Goal: Obtain resource: Download file/media

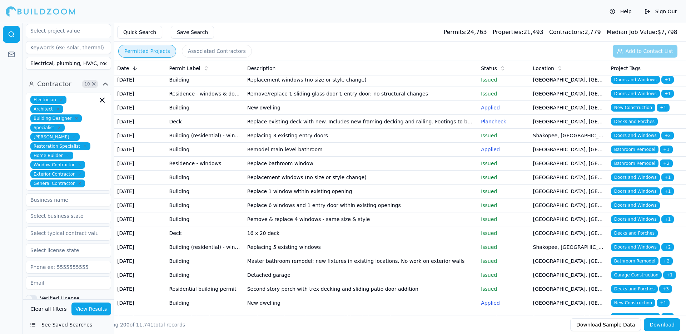
scroll to position [503, 0]
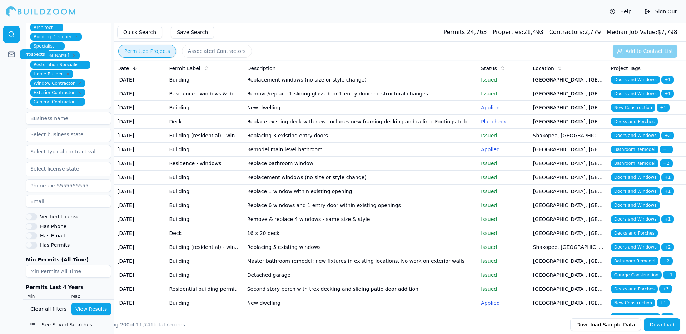
click at [11, 53] on icon at bounding box center [11, 54] width 7 height 7
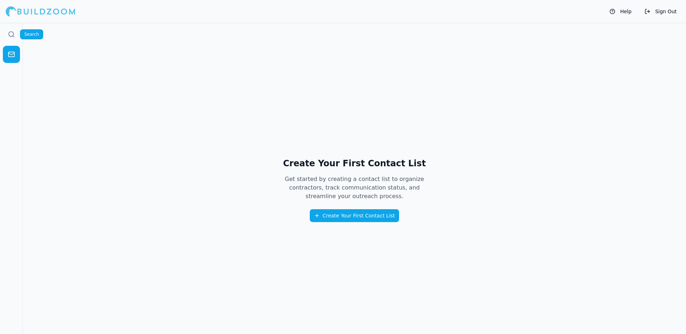
click at [18, 35] on link at bounding box center [11, 34] width 17 height 17
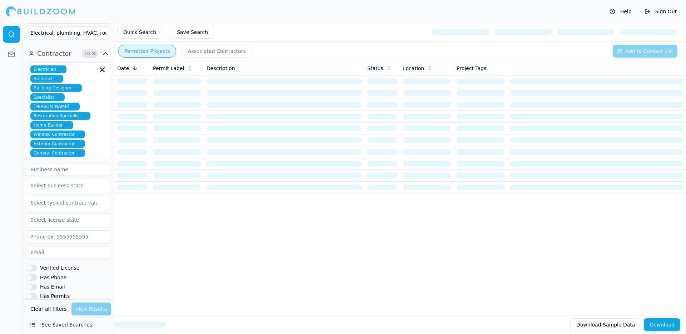
scroll to position [503, 0]
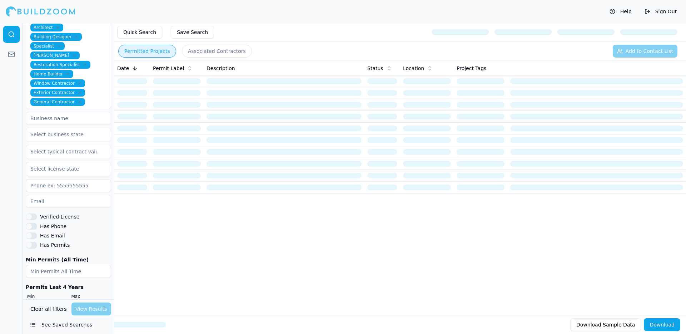
click at [50, 325] on button "See Saved Searches" at bounding box center [68, 324] width 85 height 13
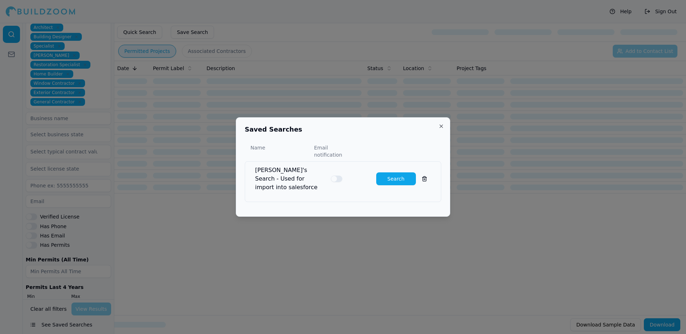
click at [443, 129] on button "Close" at bounding box center [441, 126] width 6 height 6
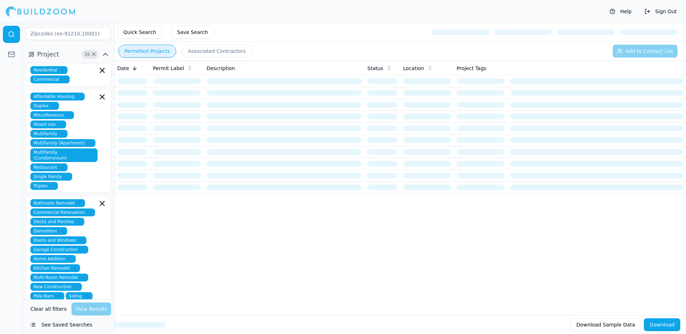
scroll to position [0, 0]
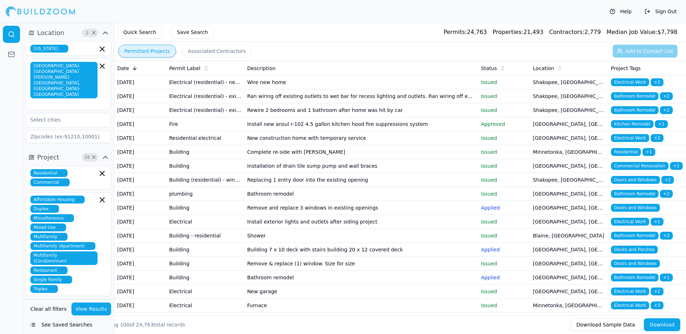
click at [556, 9] on div "Help Sign Out" at bounding box center [343, 11] width 686 height 23
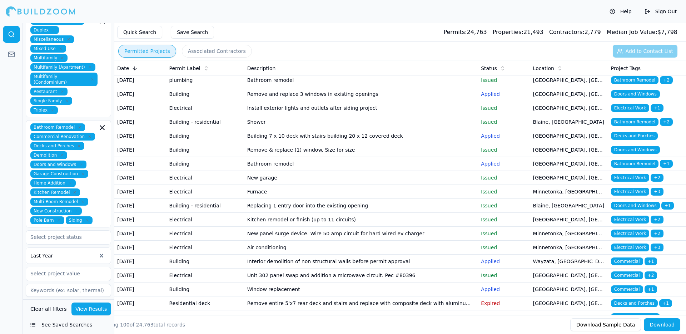
scroll to position [114, 0]
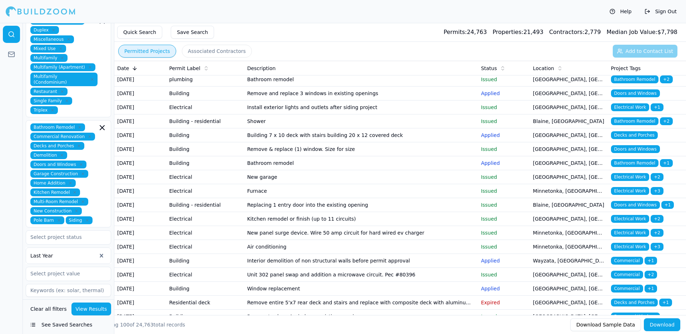
click at [68, 252] on div at bounding box center [63, 255] width 66 height 7
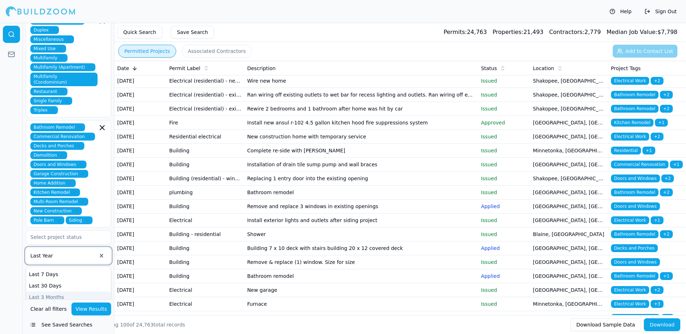
scroll to position [0, 0]
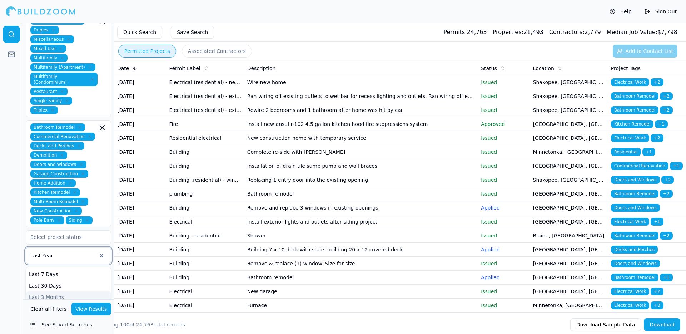
click at [75, 252] on div at bounding box center [63, 255] width 66 height 7
click at [86, 252] on div at bounding box center [63, 255] width 66 height 7
click at [0, 272] on div at bounding box center [11, 178] width 23 height 311
click at [67, 251] on div "Last Year" at bounding box center [63, 255] width 66 height 9
click at [59, 303] on div "Last 6 Months" at bounding box center [68, 308] width 85 height 11
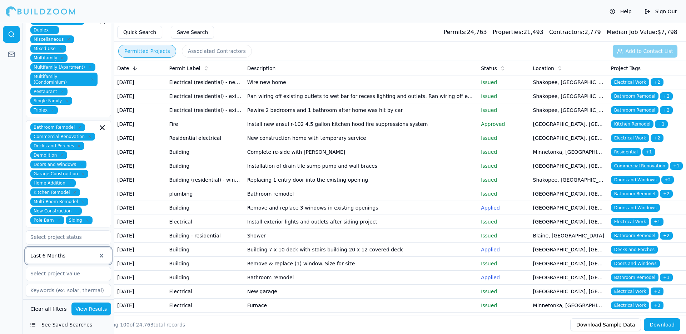
click at [94, 309] on button "View Results" at bounding box center [91, 308] width 40 height 13
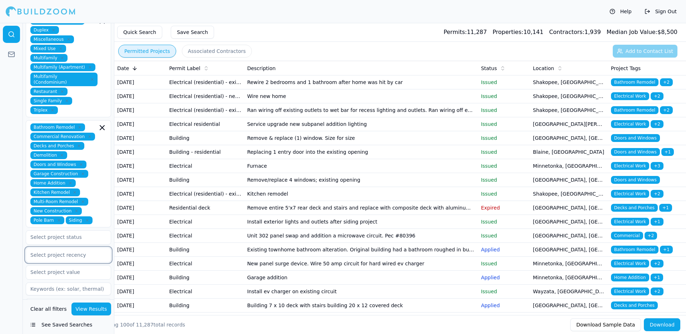
click at [75, 251] on div at bounding box center [68, 254] width 76 height 7
click at [61, 267] on div "Last 7 Days" at bounding box center [68, 272] width 85 height 11
click at [92, 306] on button "View Results" at bounding box center [91, 308] width 40 height 13
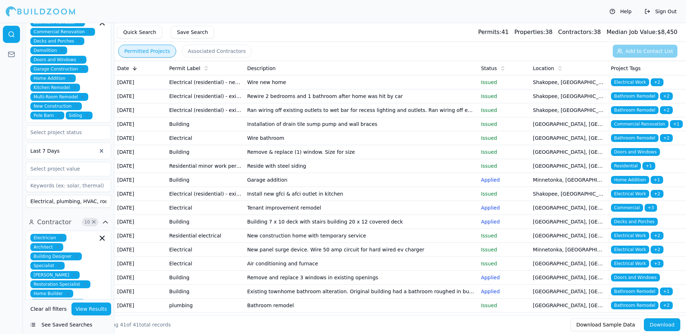
scroll to position [281, 0]
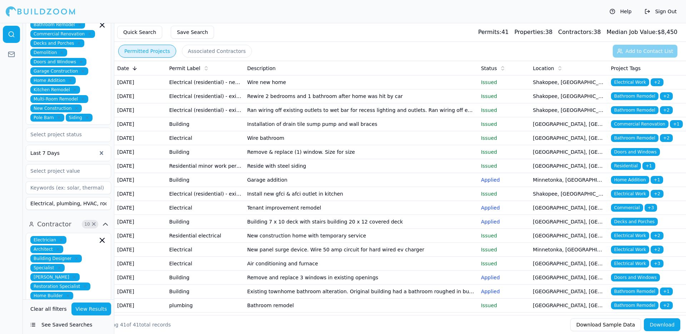
click at [68, 149] on div at bounding box center [63, 152] width 66 height 7
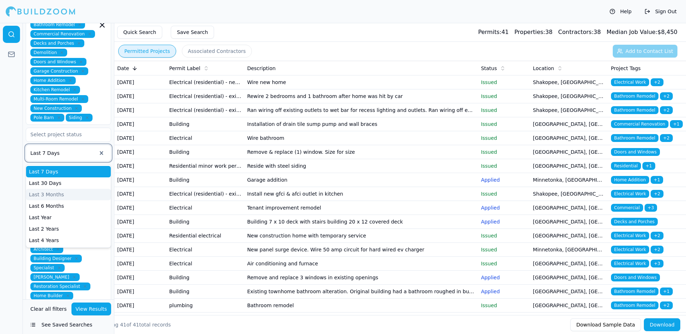
click at [0, 156] on div at bounding box center [11, 178] width 23 height 311
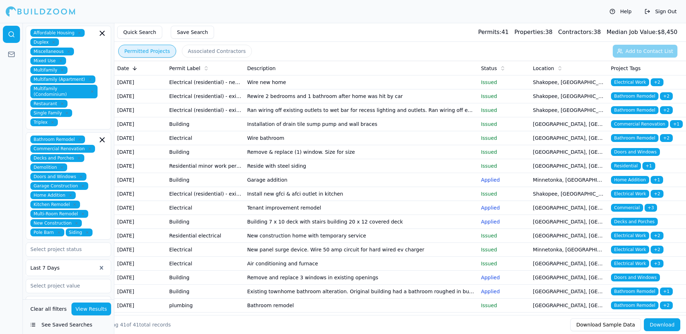
scroll to position [165, 0]
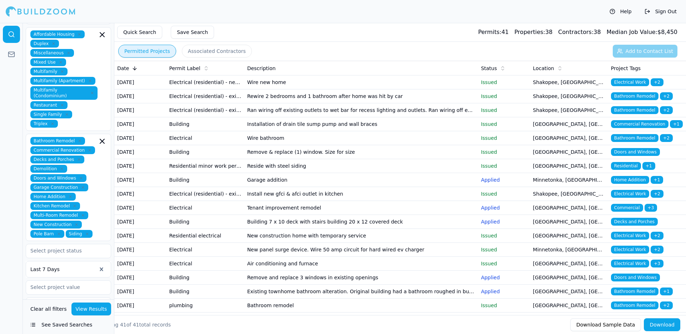
click at [67, 261] on div "Last 7 Days" at bounding box center [68, 269] width 85 height 16
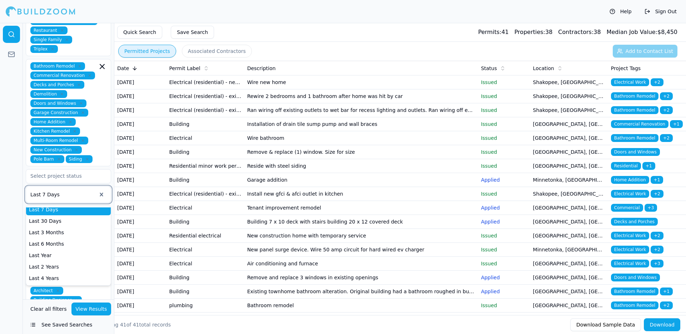
scroll to position [240, 0]
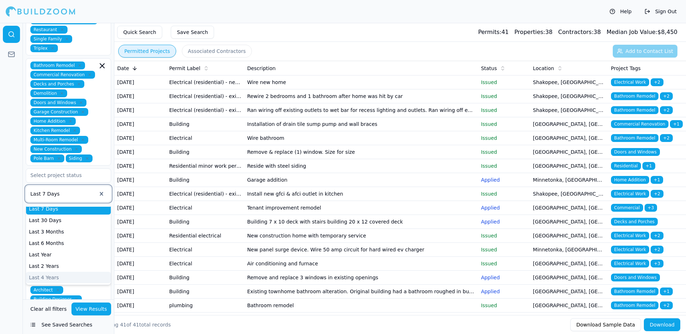
click at [49, 271] on div "Last 4 Years" at bounding box center [68, 276] width 85 height 11
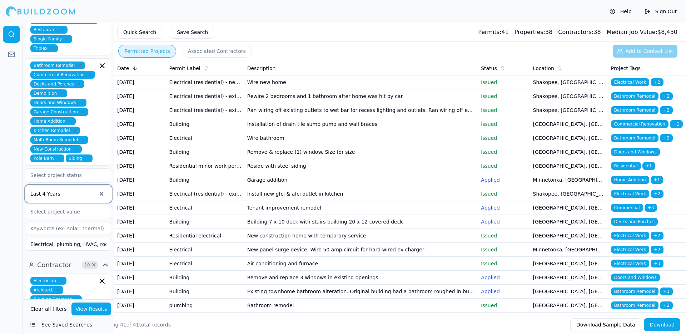
click at [13, 206] on div at bounding box center [11, 178] width 23 height 311
click at [100, 308] on button "View Results" at bounding box center [91, 308] width 40 height 13
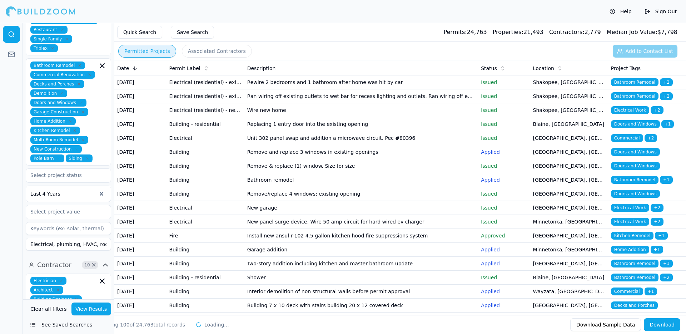
click at [136, 69] on icon at bounding box center [135, 68] width 6 height 6
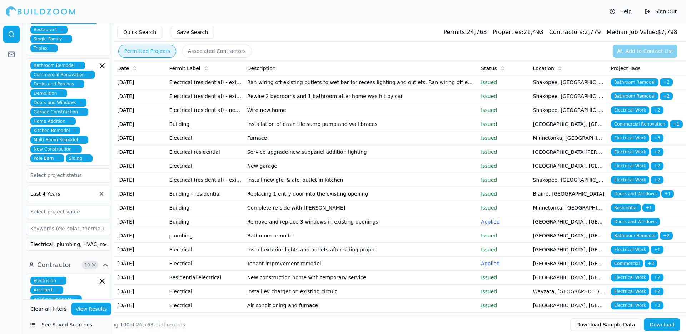
click at [134, 66] on icon at bounding box center [135, 68] width 6 height 6
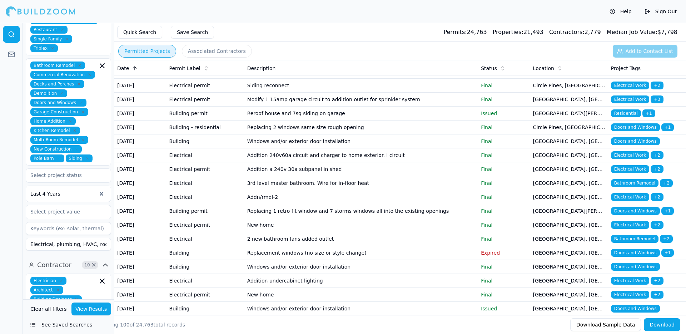
scroll to position [83, 0]
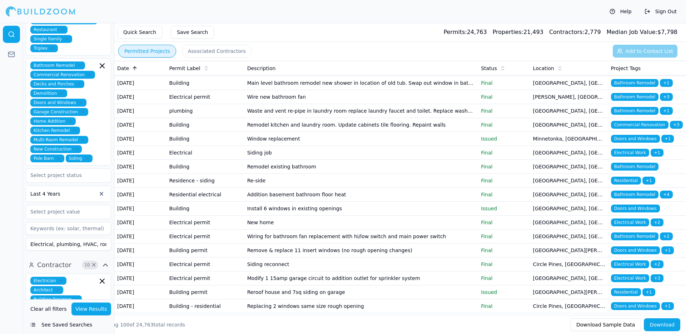
click at [134, 69] on icon at bounding box center [135, 68] width 6 height 6
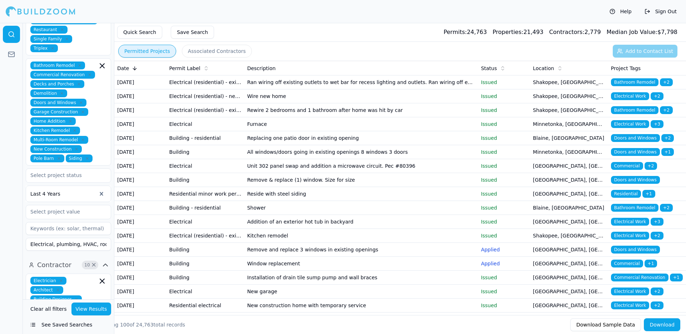
click at [661, 324] on button "Download" at bounding box center [662, 324] width 36 height 13
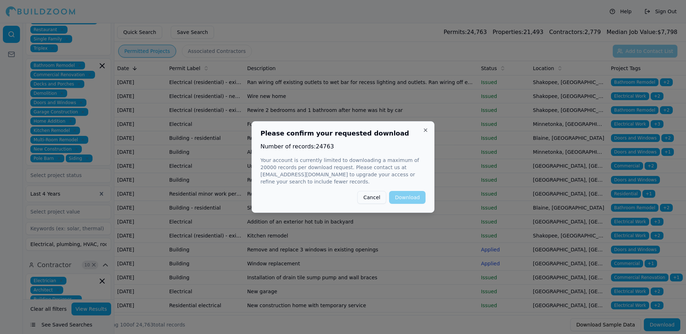
click at [398, 189] on div "Please confirm your requested download Number of records: 24763 Your account is…" at bounding box center [342, 166] width 183 height 91
click at [404, 198] on div "Cancel Download" at bounding box center [342, 197] width 165 height 13
click at [402, 165] on p "Your account is currently limited to downloading a maximum of 20000 records per…" at bounding box center [342, 170] width 165 height 29
click at [417, 175] on p "Your account is currently limited to downloading a maximum of 20000 records per…" at bounding box center [342, 170] width 165 height 29
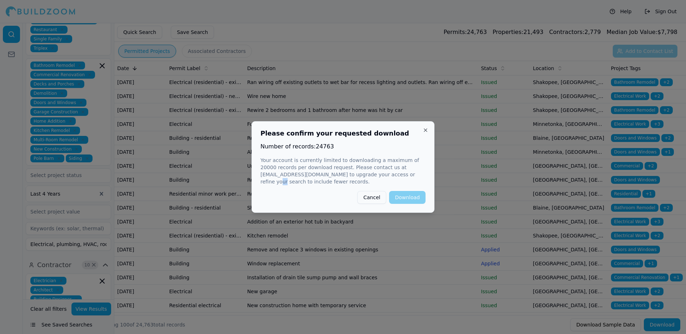
click at [379, 164] on p "Your account is currently limited to downloading a maximum of 20000 records per…" at bounding box center [342, 170] width 165 height 29
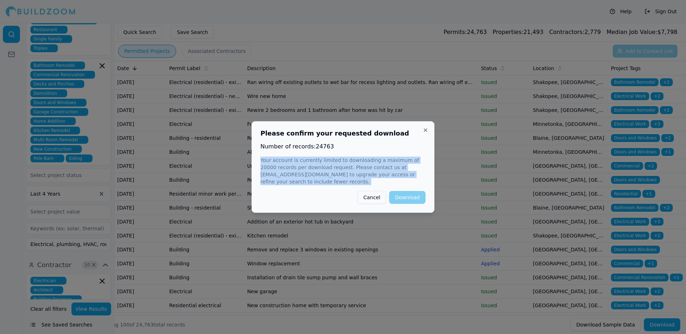
click at [392, 163] on p "Your account is currently limited to downloading a maximum of 20000 records per…" at bounding box center [342, 170] width 165 height 29
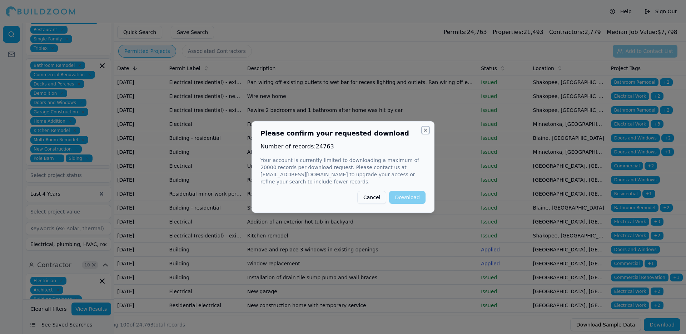
click at [424, 129] on button "Close" at bounding box center [426, 130] width 6 height 6
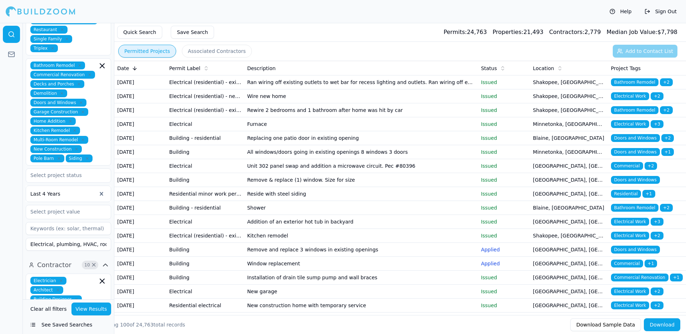
click at [662, 326] on button "Download" at bounding box center [662, 324] width 36 height 13
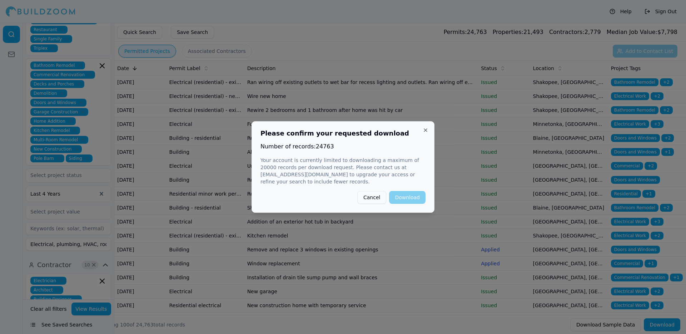
click at [360, 148] on p "Number of records: 24763" at bounding box center [342, 146] width 165 height 9
click at [423, 128] on button "Close" at bounding box center [426, 130] width 6 height 6
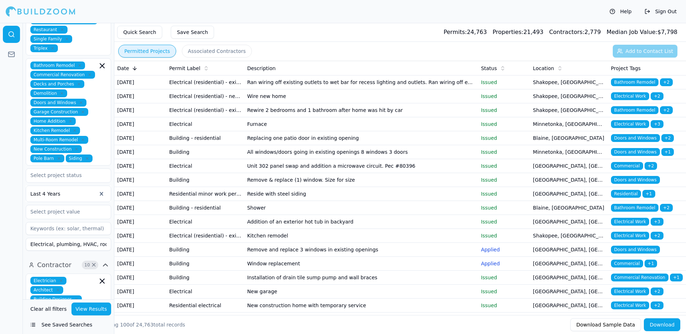
click at [61, 190] on div at bounding box center [63, 193] width 66 height 7
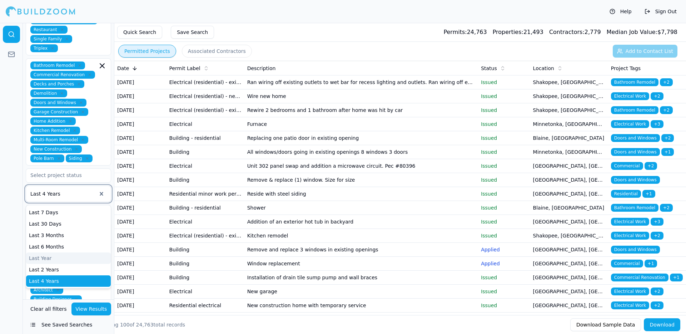
click at [54, 252] on div "Last Year" at bounding box center [68, 257] width 85 height 11
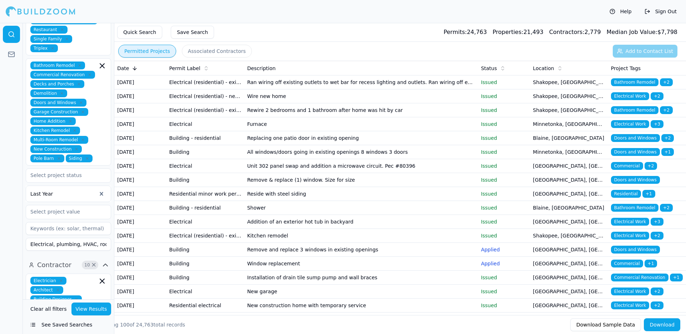
click at [94, 309] on button "View Results" at bounding box center [91, 308] width 40 height 13
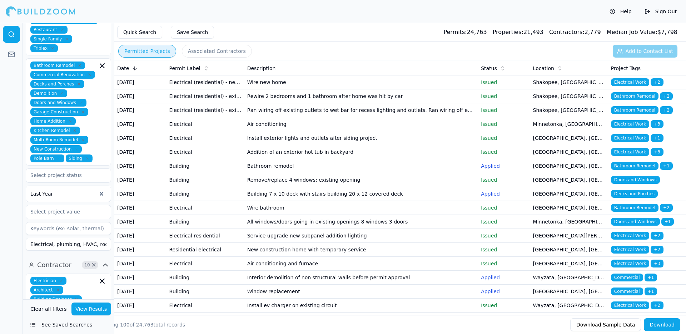
click at [673, 326] on button "Download" at bounding box center [662, 324] width 36 height 13
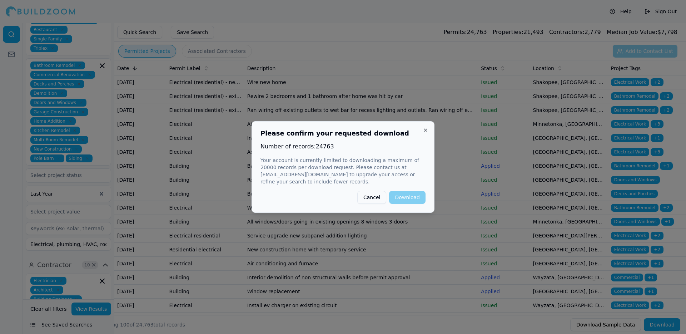
click at [366, 174] on p "Your account is currently limited to downloading a maximum of 20000 records per…" at bounding box center [342, 170] width 165 height 29
click at [378, 196] on button "Cancel" at bounding box center [371, 197] width 29 height 13
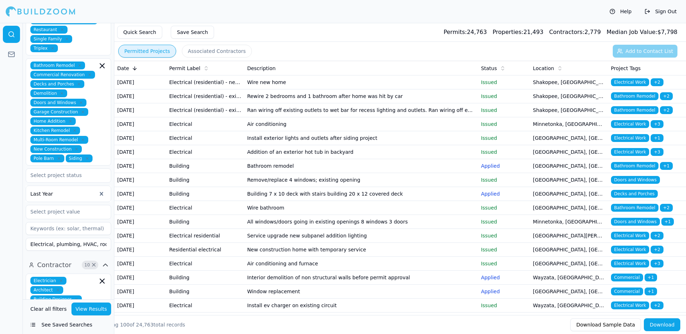
click at [666, 327] on button "Download" at bounding box center [662, 324] width 36 height 13
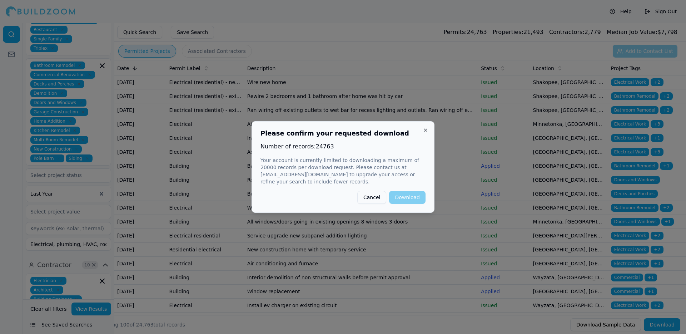
click at [413, 153] on div "Please confirm your requested download Number of records: 24763 Your account is…" at bounding box center [342, 166] width 183 height 91
click at [425, 131] on button "Close" at bounding box center [426, 130] width 6 height 6
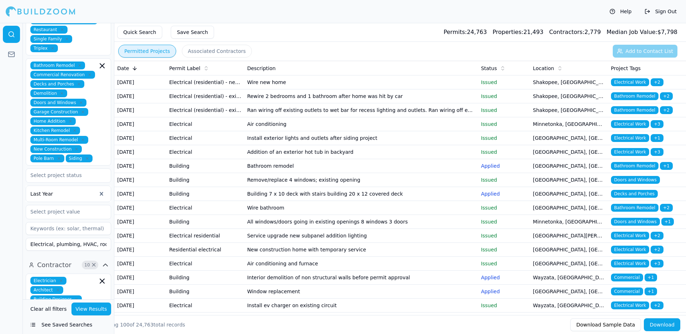
click at [657, 329] on button "Download" at bounding box center [662, 324] width 36 height 13
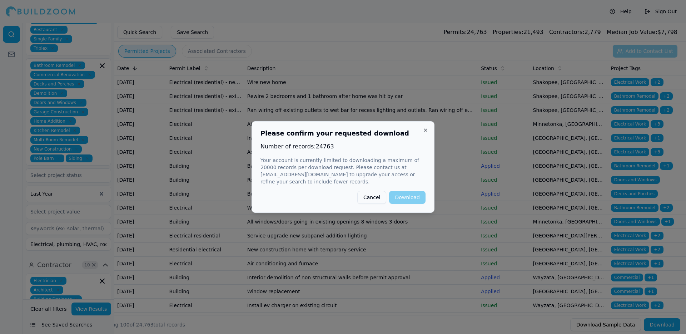
click at [343, 166] on p "Your account is currently limited to downloading a maximum of 20000 records per…" at bounding box center [342, 170] width 165 height 29
click at [427, 129] on button "Close" at bounding box center [426, 130] width 6 height 6
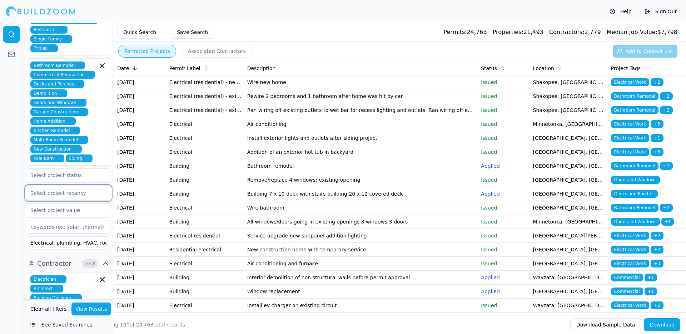
click at [80, 189] on div at bounding box center [68, 192] width 76 height 7
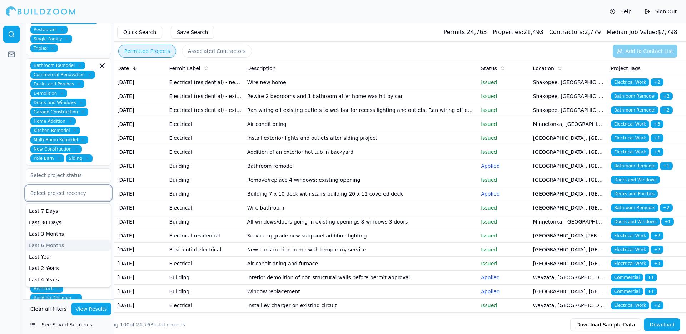
click at [63, 239] on div "Last 6 Months" at bounding box center [68, 244] width 85 height 11
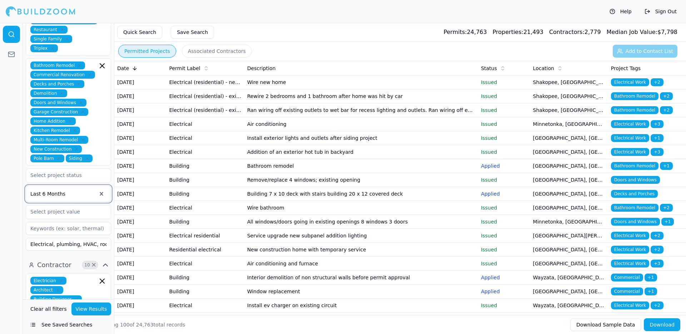
click at [101, 309] on button "View Results" at bounding box center [91, 308] width 40 height 13
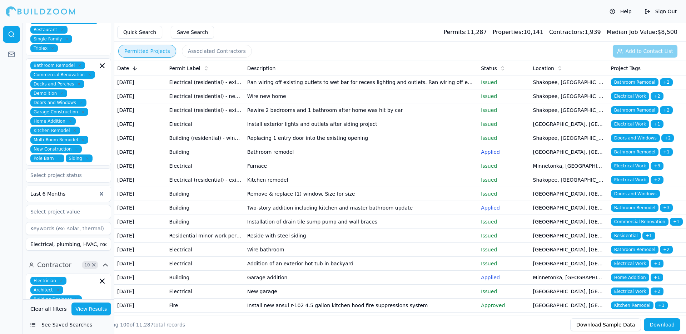
click at [652, 325] on button "Download" at bounding box center [662, 324] width 36 height 13
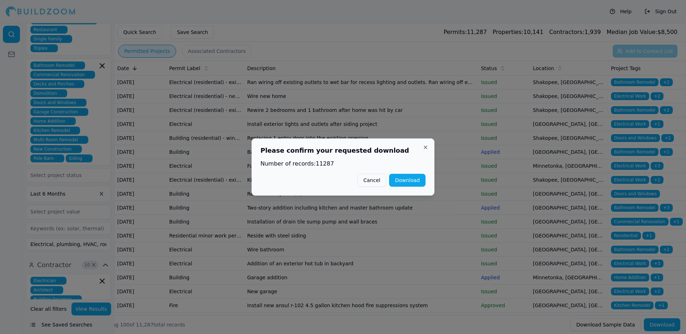
click at [415, 181] on button "Download" at bounding box center [407, 180] width 36 height 13
